Goal: Transaction & Acquisition: Purchase product/service

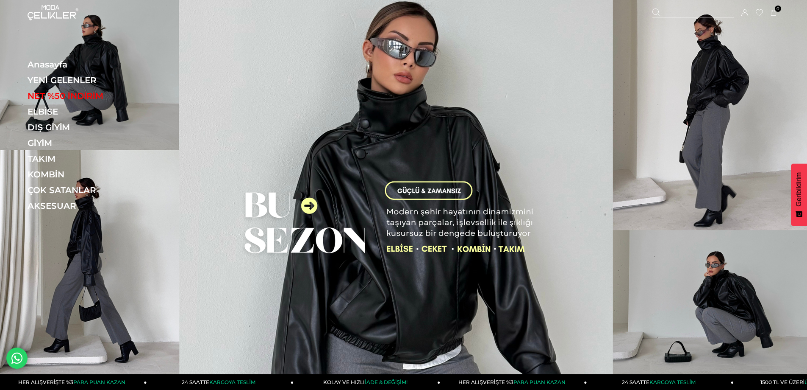
click at [696, 13] on div at bounding box center [693, 12] width 81 height 9
type input "*******"
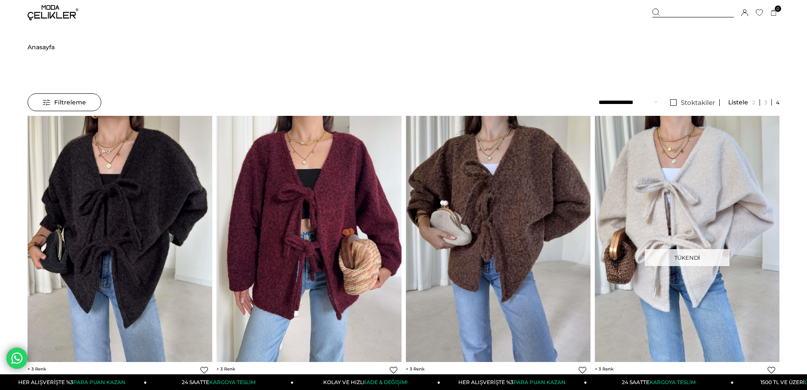
click at [677, 8] on div "Sepetim 0 Ürün Sepetinizde ürün bulunmamaktadır. Genel Toplam : Sepetim SİPARİŞ…" at bounding box center [716, 12] width 127 height 25
click at [677, 11] on div at bounding box center [693, 12] width 81 height 9
drag, startPoint x: 123, startPoint y: 42, endPoint x: 55, endPoint y: 58, distance: 69.7
click at [55, 58] on div "******* ***" at bounding box center [403, 42] width 807 height 34
type input "*****"
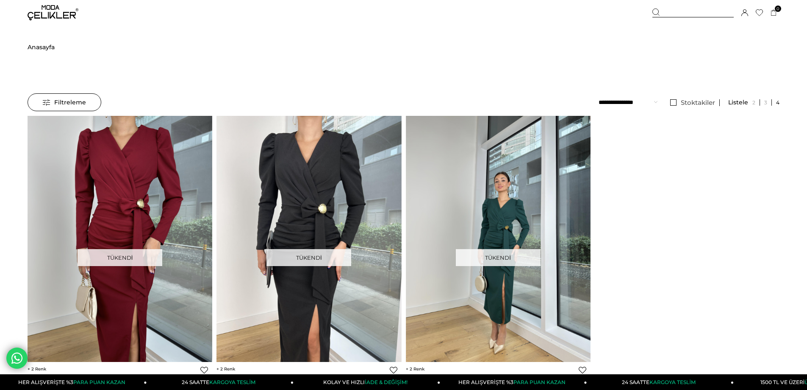
click at [504, 185] on img at bounding box center [498, 238] width 185 height 246
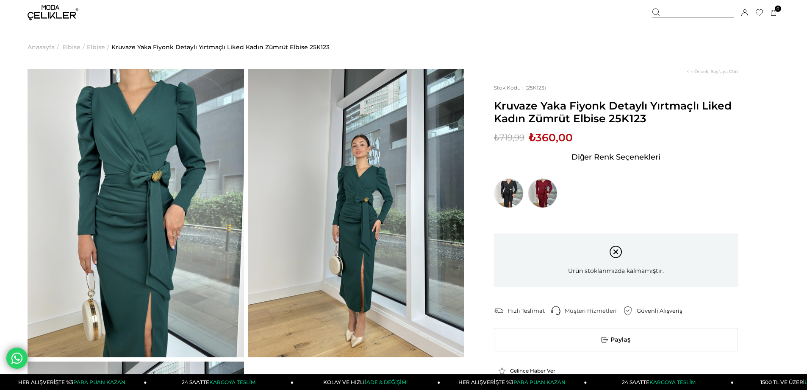
click at [162, 169] on img at bounding box center [136, 213] width 217 height 288
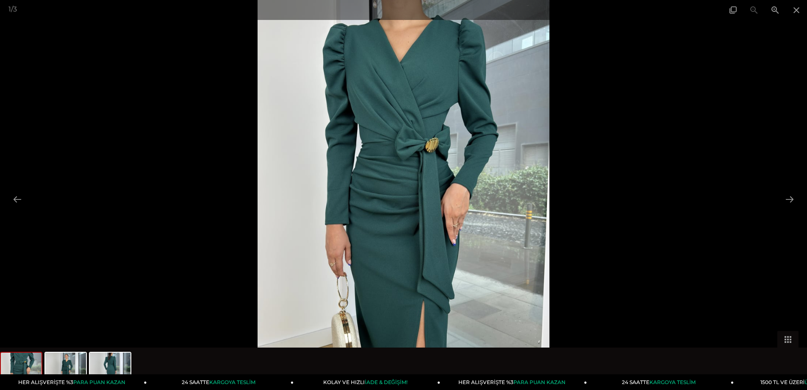
click at [429, 149] on img at bounding box center [404, 195] width 292 height 390
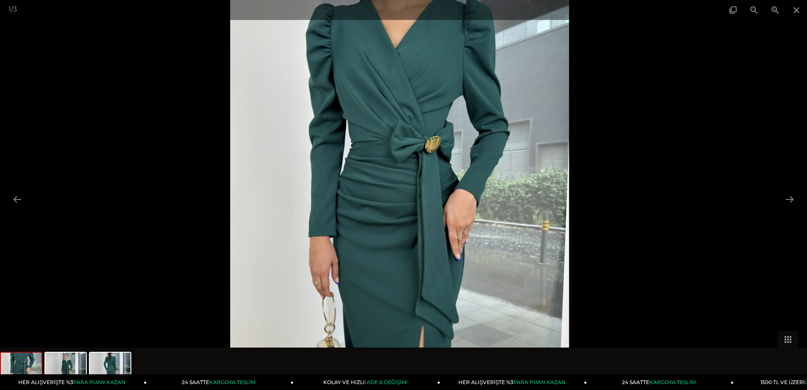
click at [429, 149] on img at bounding box center [399, 202] width 339 height 452
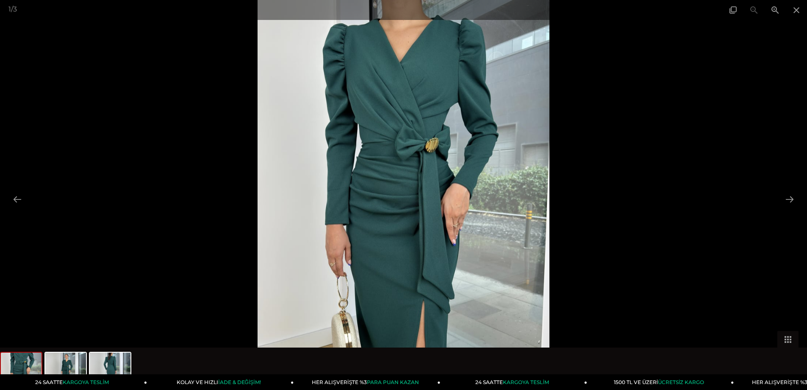
click at [429, 149] on img at bounding box center [404, 195] width 292 height 390
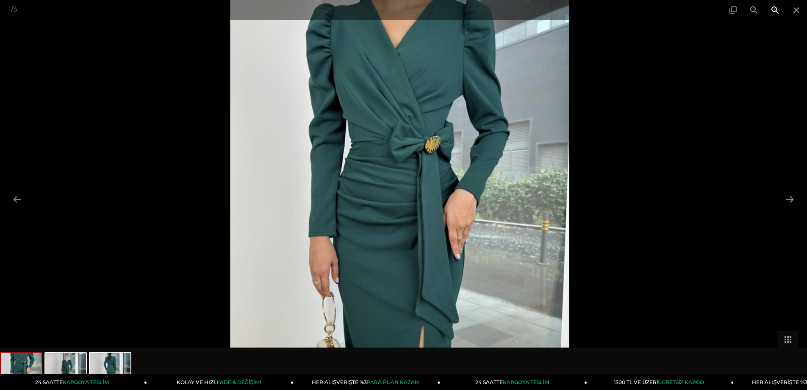
click at [772, 8] on span at bounding box center [775, 10] width 21 height 20
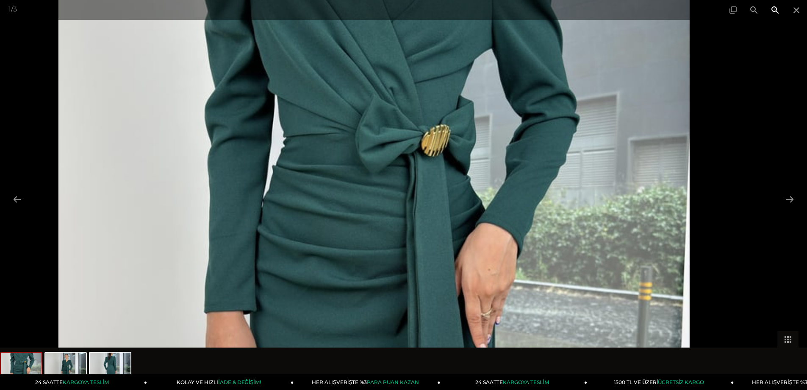
click at [772, 8] on span at bounding box center [775, 10] width 21 height 20
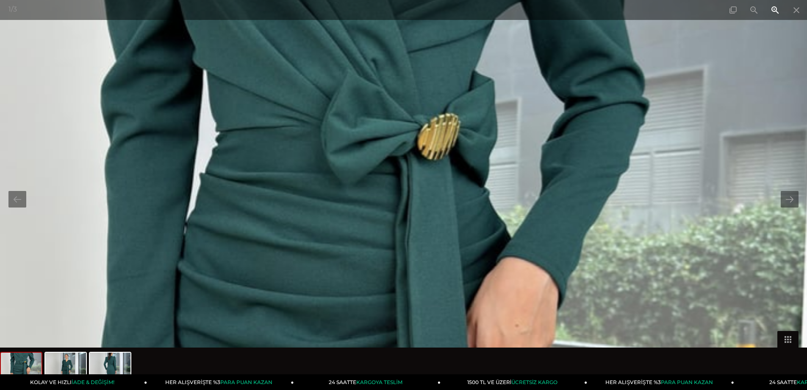
click at [772, 8] on span at bounding box center [775, 10] width 21 height 20
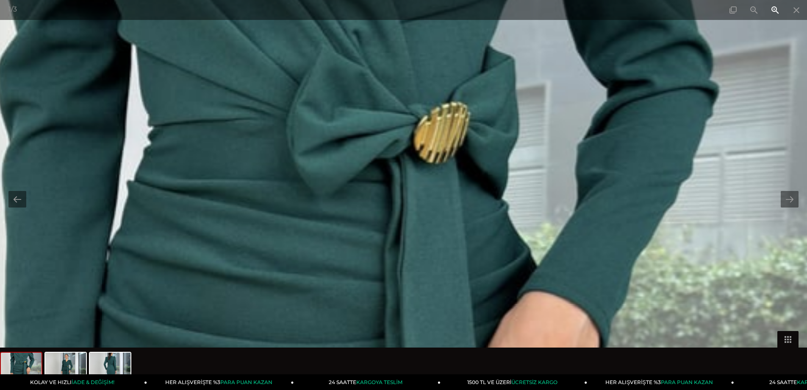
click at [772, 8] on span at bounding box center [775, 10] width 21 height 20
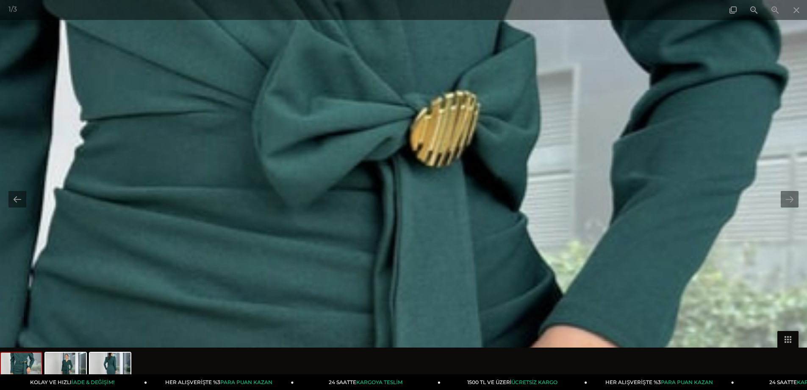
click at [478, 245] on img at bounding box center [297, 386] width 1508 height 2010
